Goal: Transaction & Acquisition: Purchase product/service

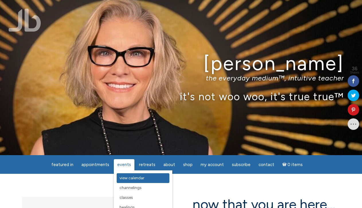
click at [123, 179] on span "View Calendar" at bounding box center [132, 177] width 25 height 5
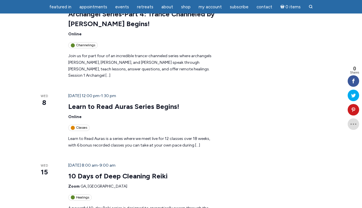
scroll to position [149, 0]
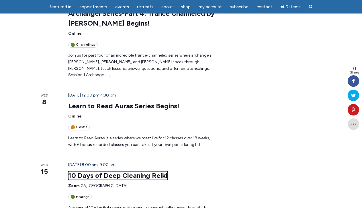
click at [102, 171] on link "10 Days of Deep Cleaning Reiki" at bounding box center [118, 175] width 100 height 9
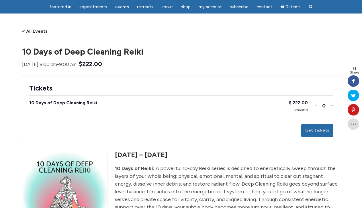
scroll to position [41, 0]
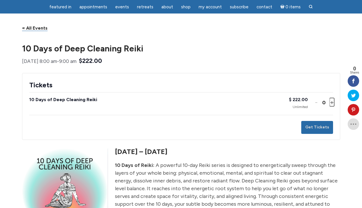
click at [331, 106] on button "Increase ticket quantity for 10 Days of Deep Cleaning Reiki +" at bounding box center [331, 102] width 3 height 8
click at [320, 133] on button "Get Tickets" at bounding box center [317, 127] width 32 height 13
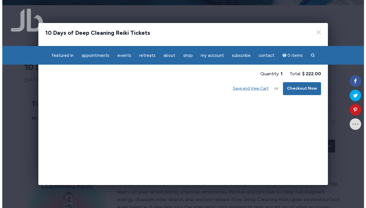
scroll to position [0, 0]
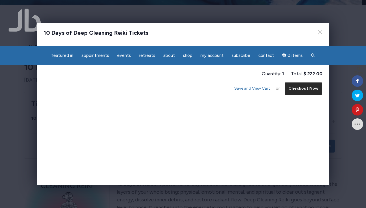
click at [308, 86] on button "Checkout Now" at bounding box center [304, 88] width 38 height 13
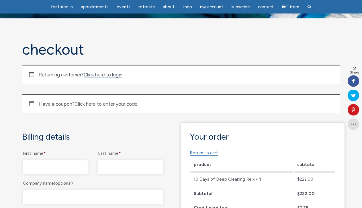
scroll to position [31, 0]
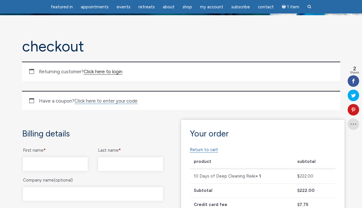
type input "[EMAIL_ADDRESS][DOMAIN_NAME]"
click at [107, 72] on link "Click here to login" at bounding box center [103, 72] width 39 height 6
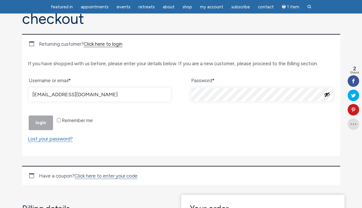
scroll to position [97, 0]
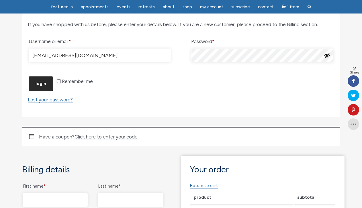
click at [42, 91] on button "Login" at bounding box center [41, 83] width 24 height 15
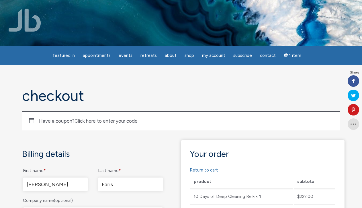
select select "MA"
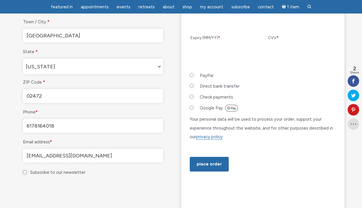
scroll to position [268, 0]
click at [200, 172] on button "Place order" at bounding box center [209, 164] width 39 height 15
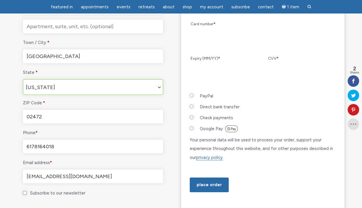
scroll to position [278, 0]
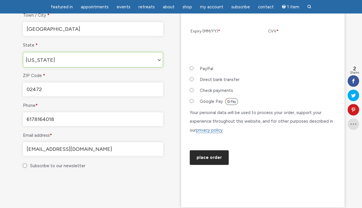
click at [208, 165] on button "Place order" at bounding box center [209, 157] width 39 height 15
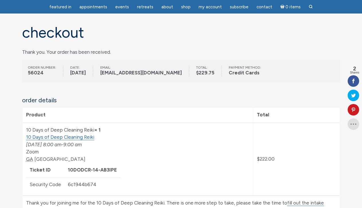
scroll to position [45, 0]
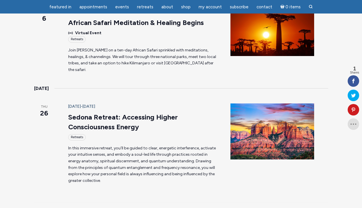
scroll to position [225, 0]
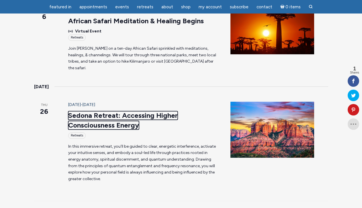
click at [106, 111] on link "Sedona Retreat: Accessing Higher Consciousness Energy" at bounding box center [123, 120] width 110 height 18
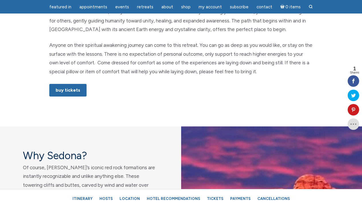
scroll to position [367, 0]
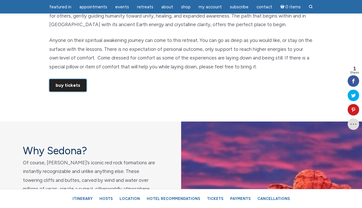
click at [73, 85] on link "Buy Tickets" at bounding box center [67, 85] width 37 height 13
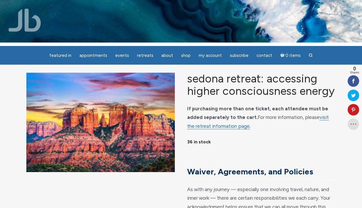
scroll to position [3, 0]
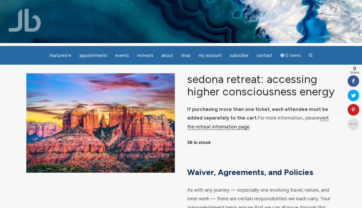
click at [323, 124] on link "visit the retreat information page" at bounding box center [258, 122] width 142 height 15
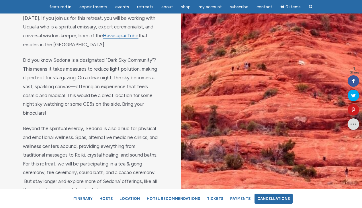
scroll to position [686, 0]
